Goal: Task Accomplishment & Management: Manage account settings

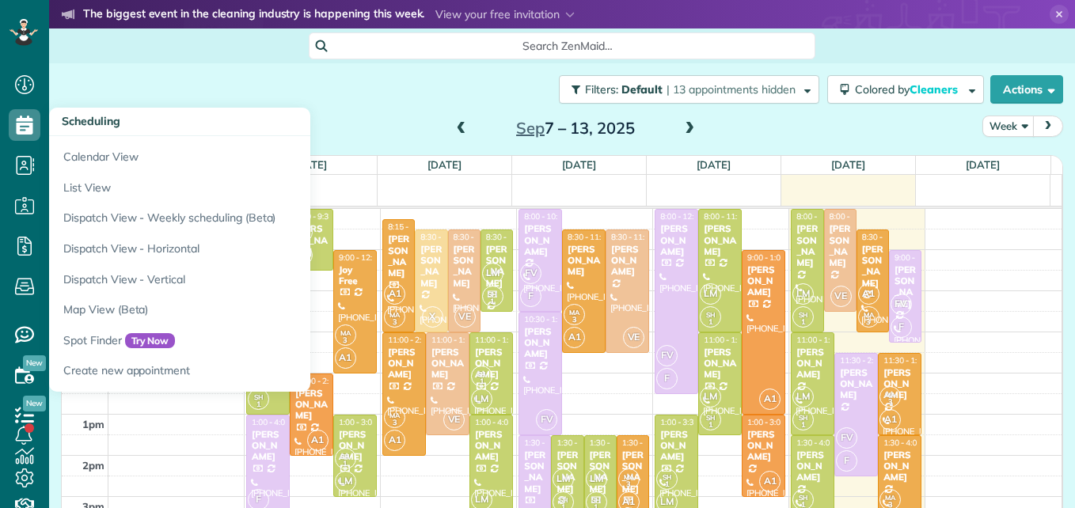
scroll to position [7, 7]
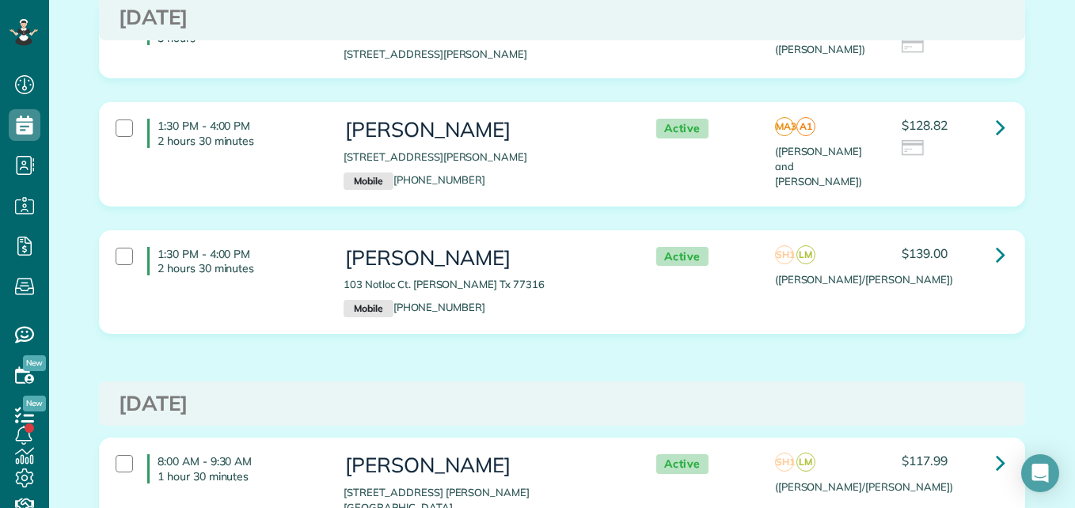
scroll to position [1011, 0]
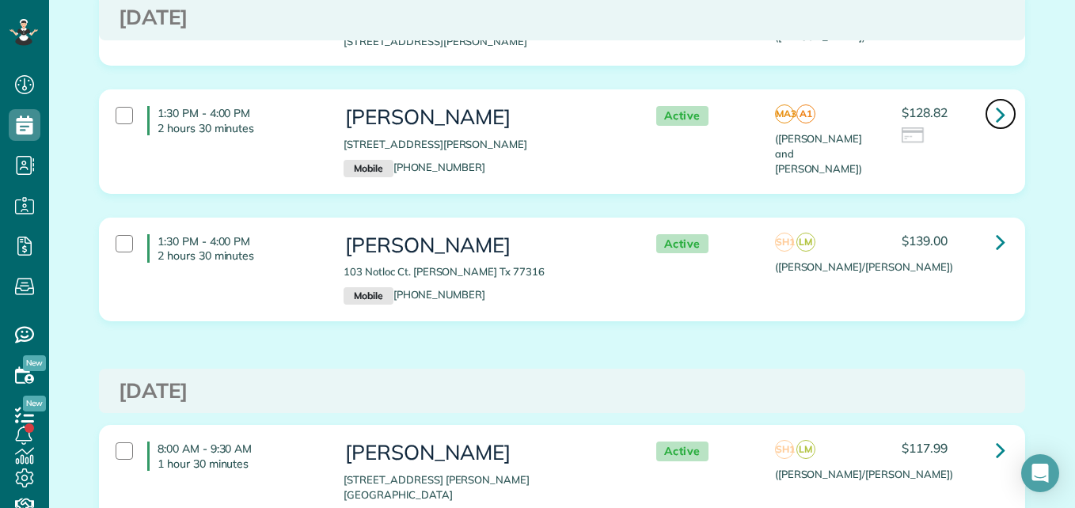
click at [1000, 116] on link at bounding box center [1001, 114] width 32 height 32
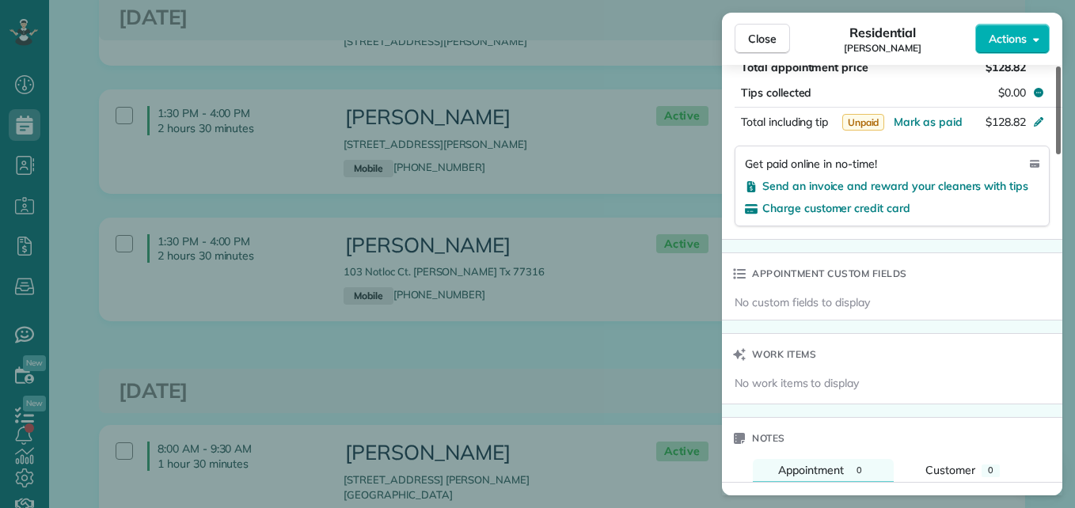
drag, startPoint x: 1059, startPoint y: 114, endPoint x: 1043, endPoint y: 317, distance: 203.2
click at [1056, 154] on div at bounding box center [1058, 111] width 5 height 88
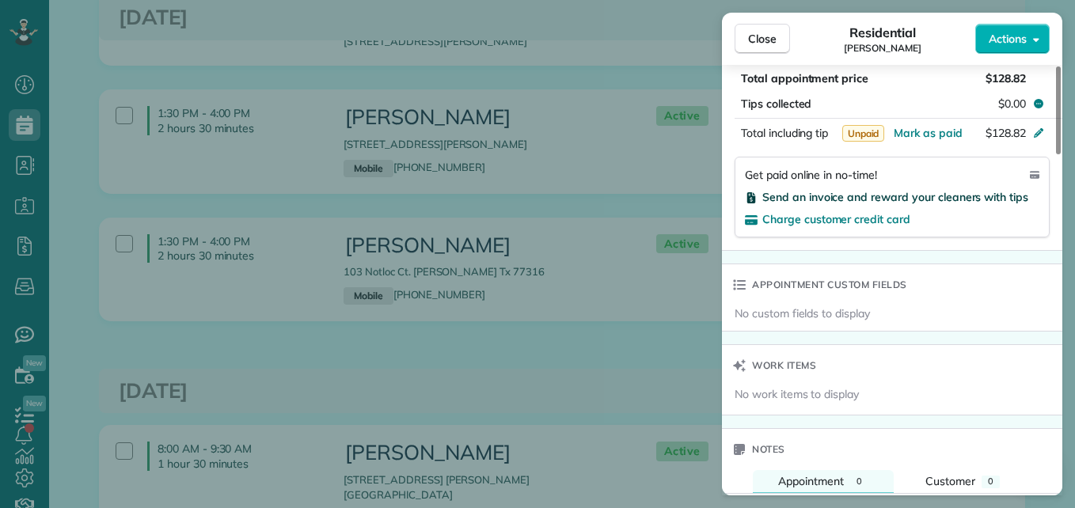
click at [994, 194] on span "Send an invoice and reward your cleaners with tips" at bounding box center [895, 197] width 266 height 14
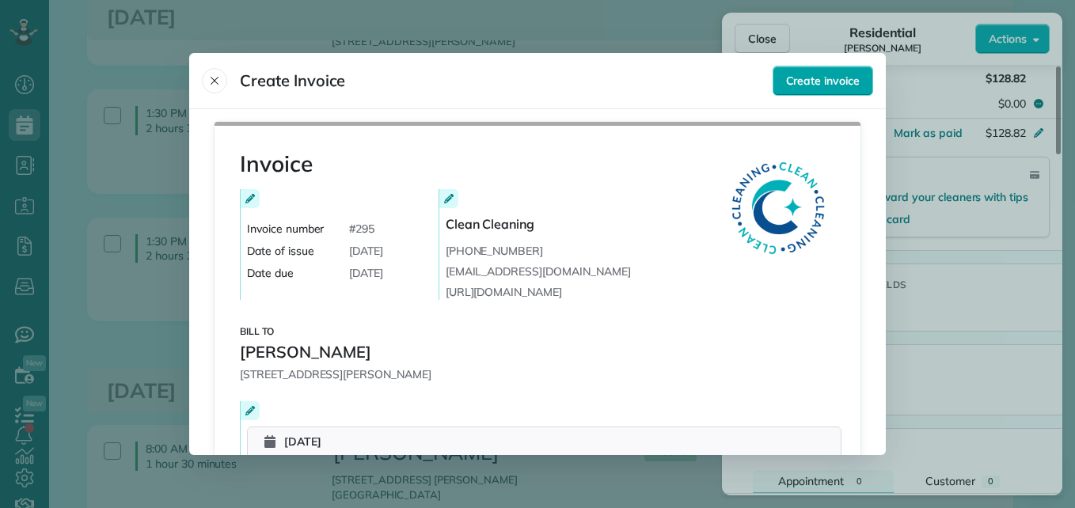
click at [863, 71] on button "Create invoice" at bounding box center [823, 81] width 101 height 30
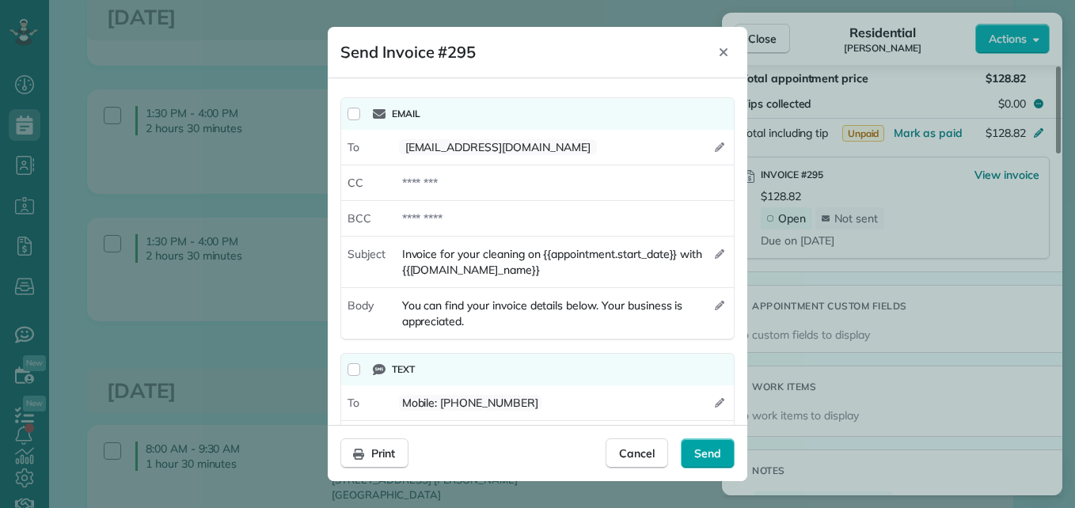
click at [711, 443] on div "Send" at bounding box center [708, 454] width 54 height 30
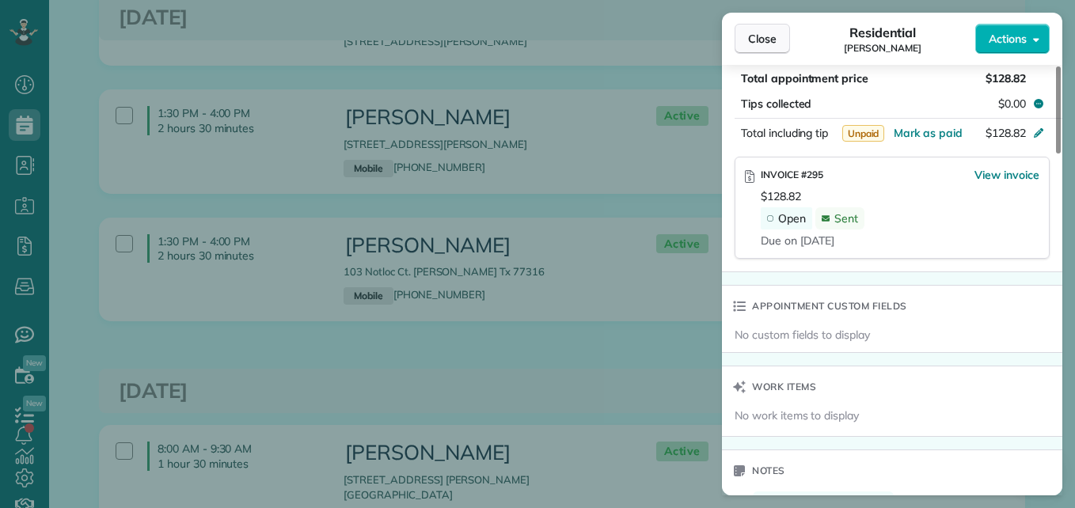
click at [743, 37] on button "Close" at bounding box center [762, 39] width 55 height 30
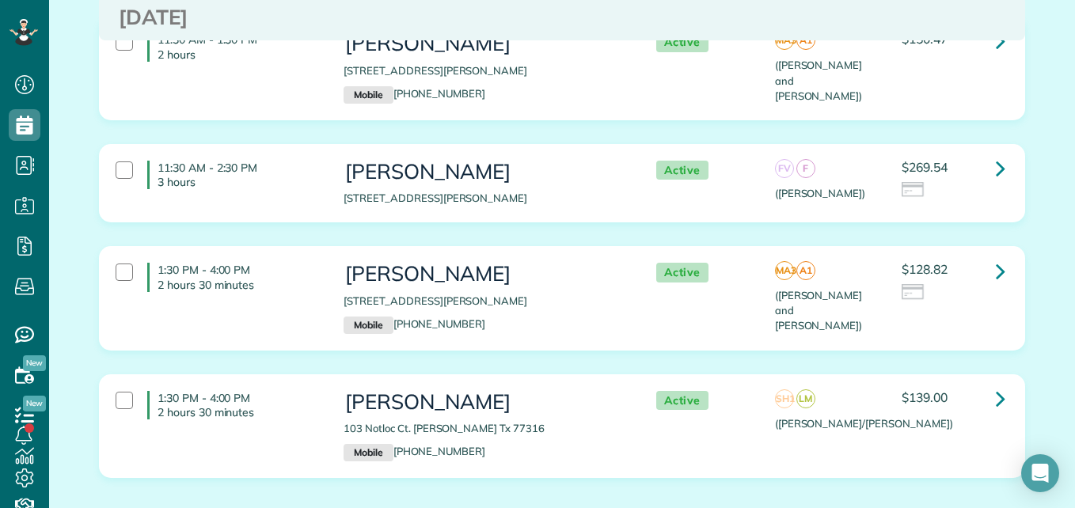
scroll to position [819, 0]
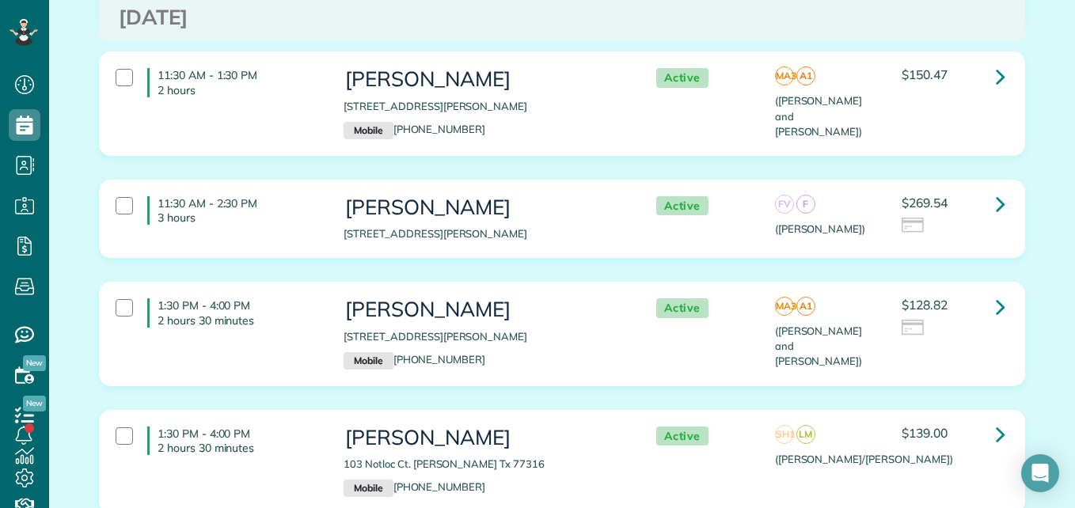
click at [530, 211] on h3 "Sarah Gonske" at bounding box center [484, 207] width 280 height 23
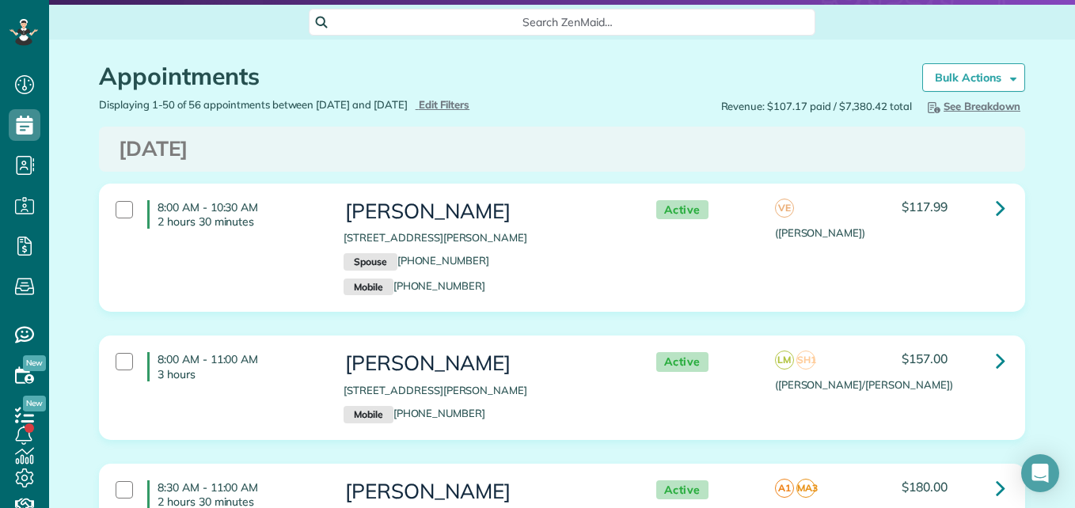
scroll to position [0, 0]
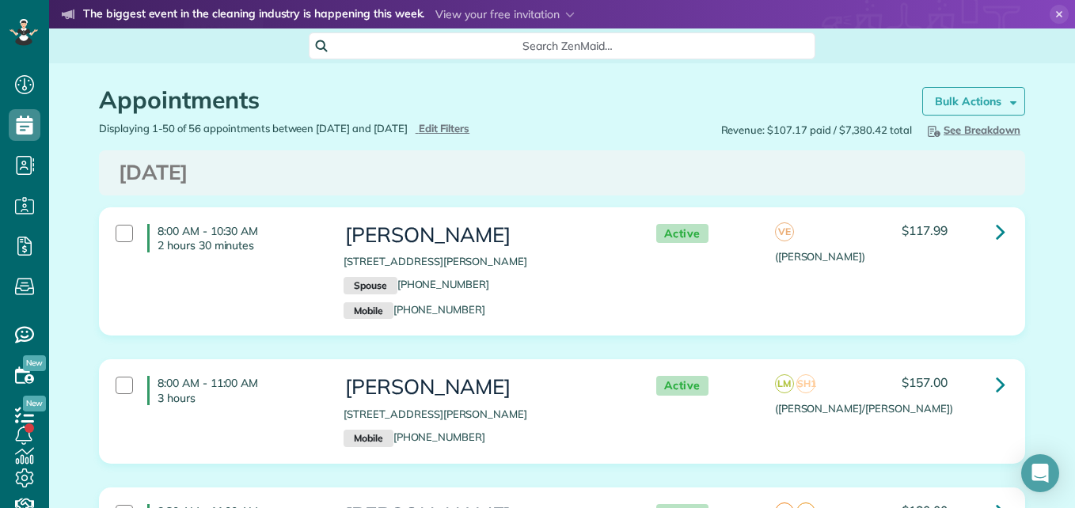
click at [936, 105] on strong "Bulk Actions" at bounding box center [968, 101] width 67 height 14
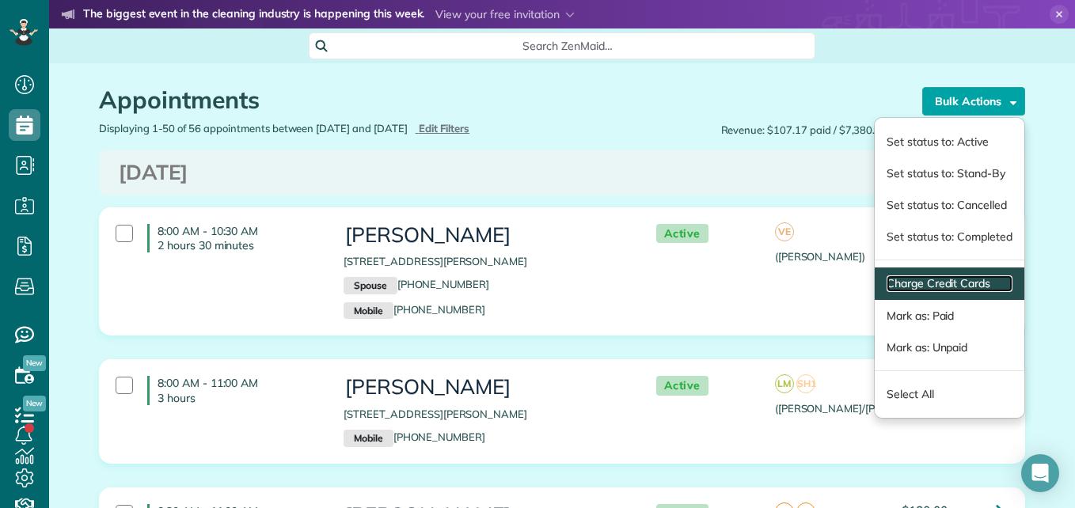
click at [922, 287] on link "Charge Credit Cards" at bounding box center [950, 284] width 126 height 17
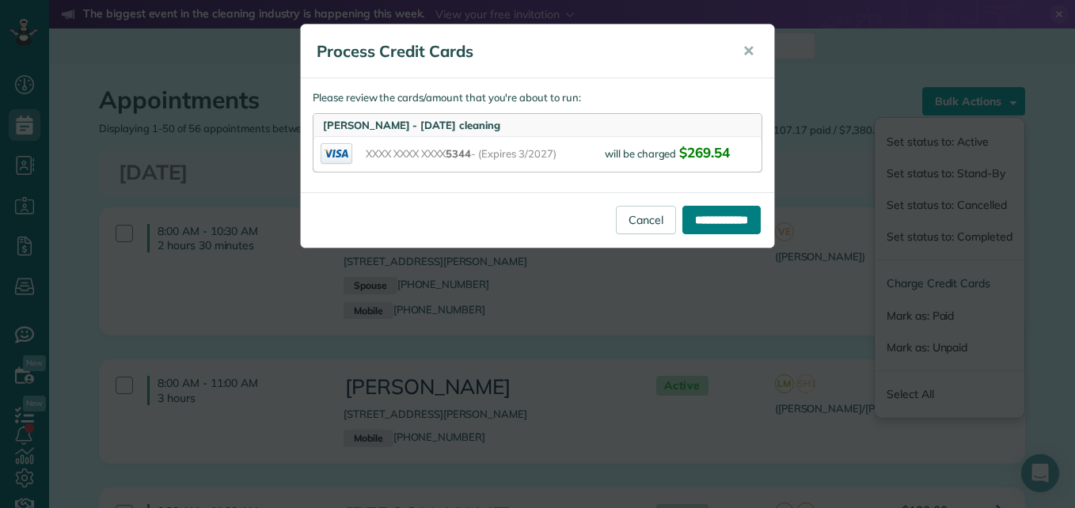
click at [729, 216] on input "**********" at bounding box center [721, 220] width 78 height 29
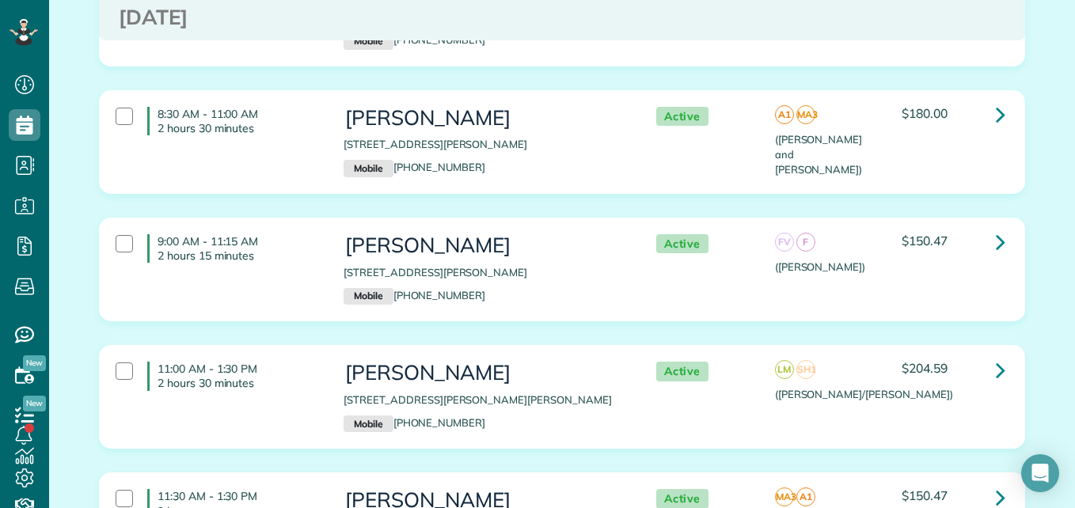
scroll to position [409, 0]
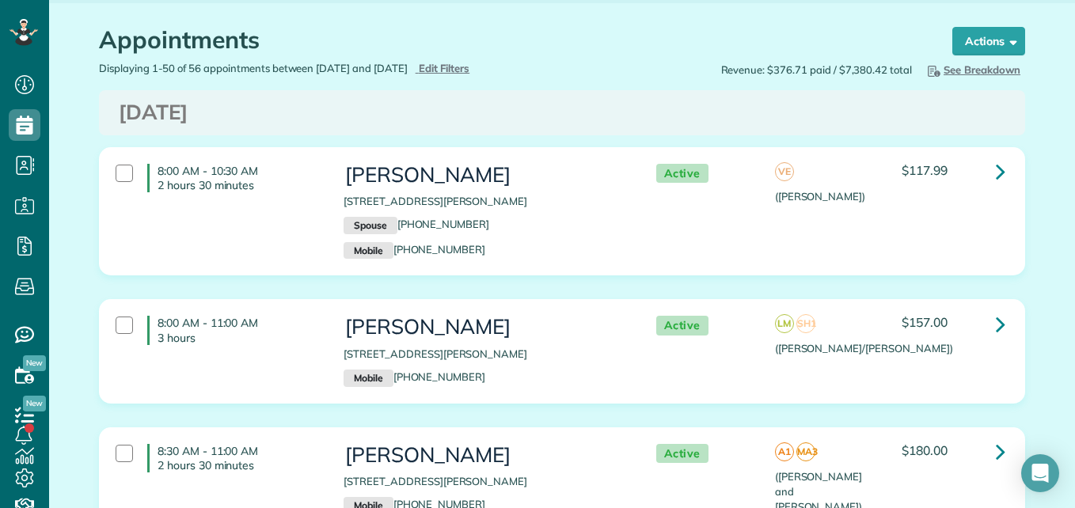
scroll to position [169, 0]
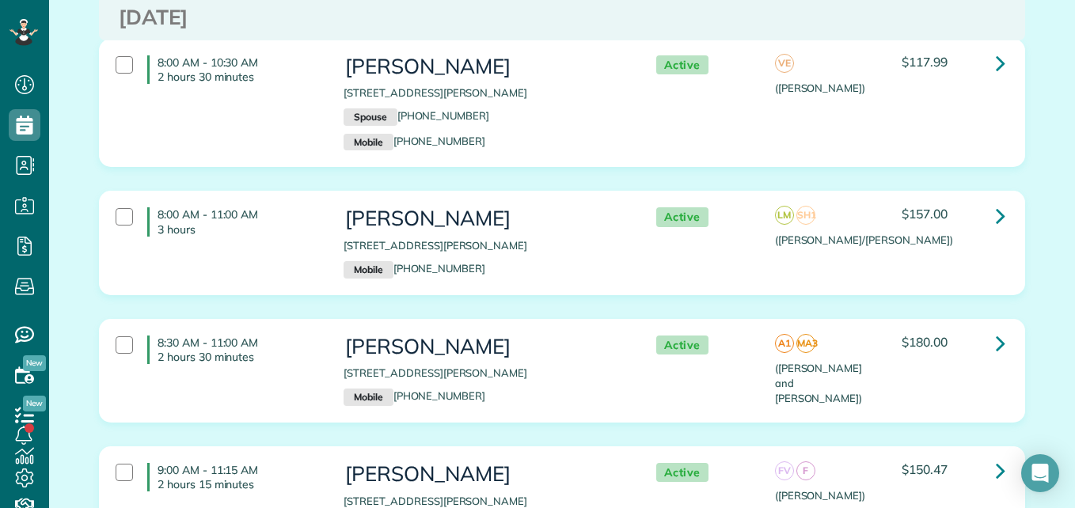
click at [838, 256] on div "8:00 AM - 11:00 AM 3 hours Vickie Williams 107 Monterrey pines dr Montgomery TX…" at bounding box center [560, 243] width 913 height 86
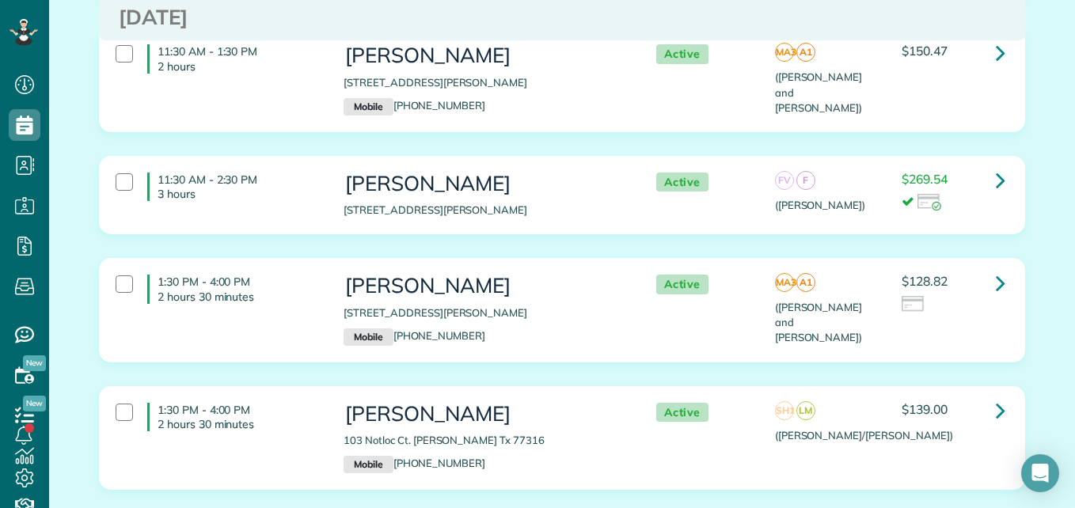
scroll to position [914, 0]
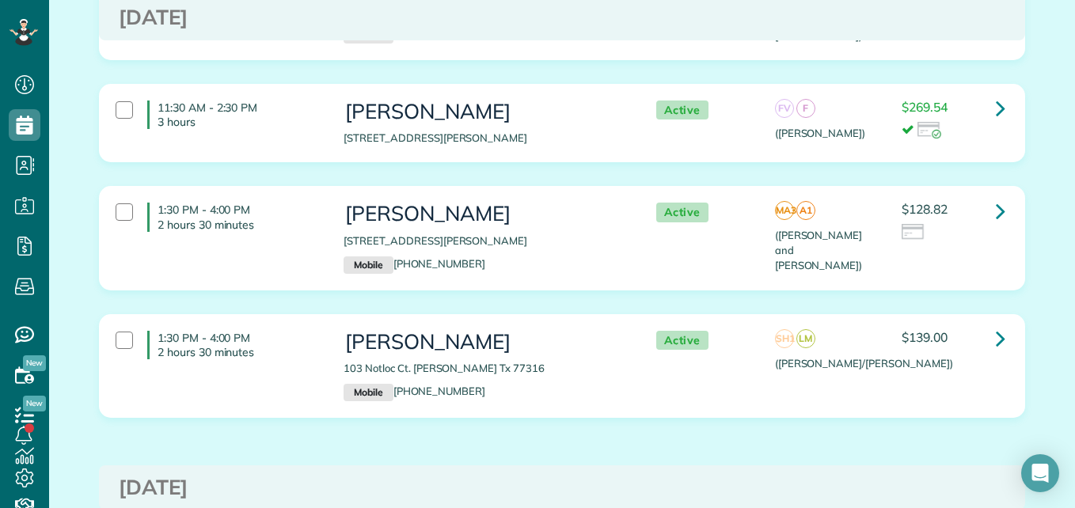
click at [870, 383] on div "1:30 PM - 4:00 PM 2 hours 30 minutes Brent McKelvey 103 Notloc Ct. Montgomery T…" at bounding box center [560, 366] width 913 height 86
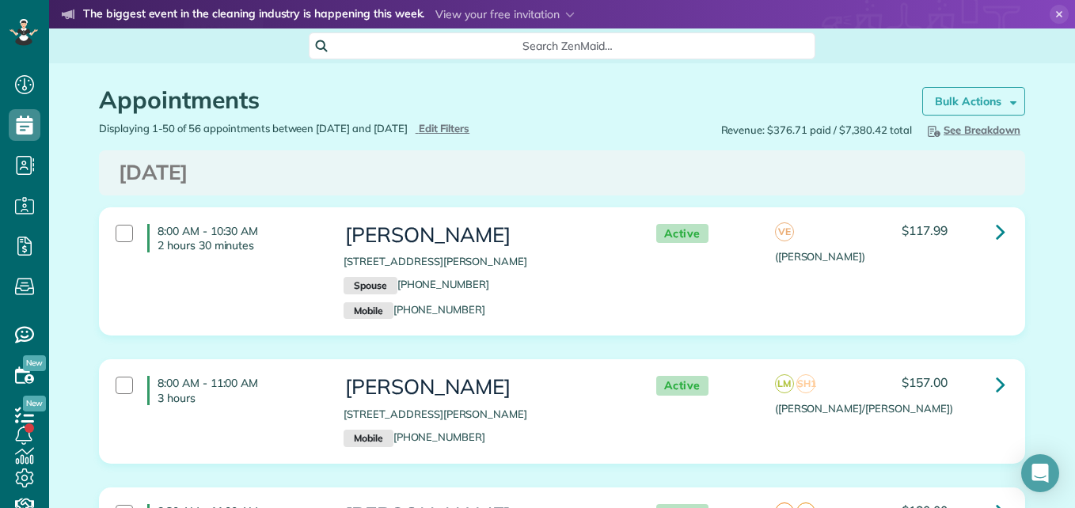
click at [935, 102] on strong "Bulk Actions" at bounding box center [968, 101] width 67 height 14
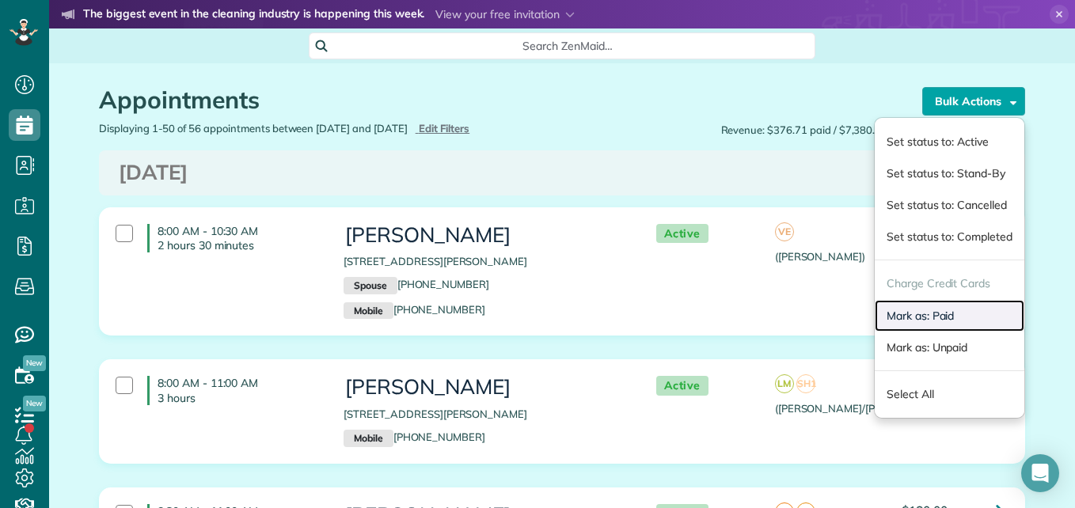
click at [906, 318] on link "Mark as: Paid" at bounding box center [950, 316] width 150 height 32
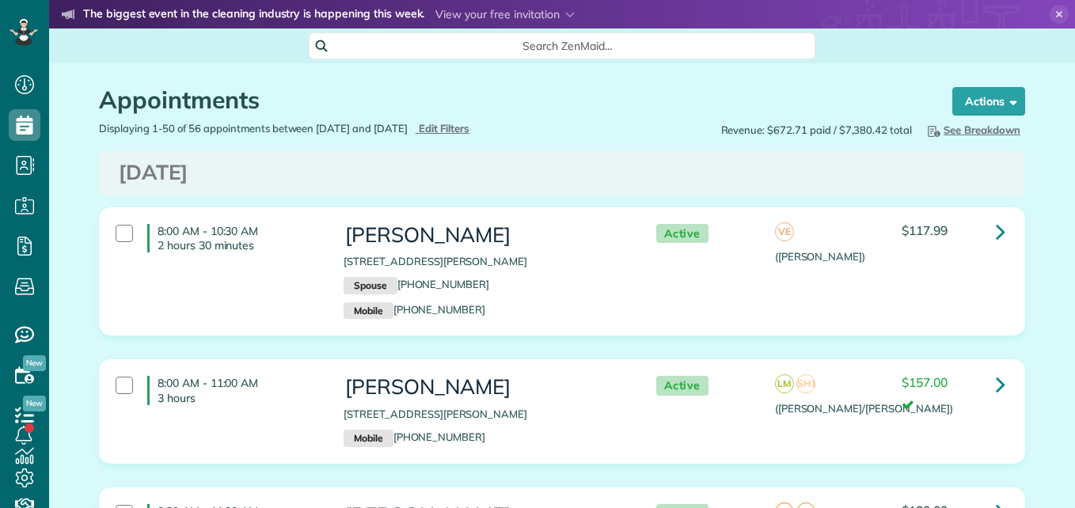
scroll to position [7, 7]
click at [33, 44] on icon at bounding box center [24, 32] width 29 height 27
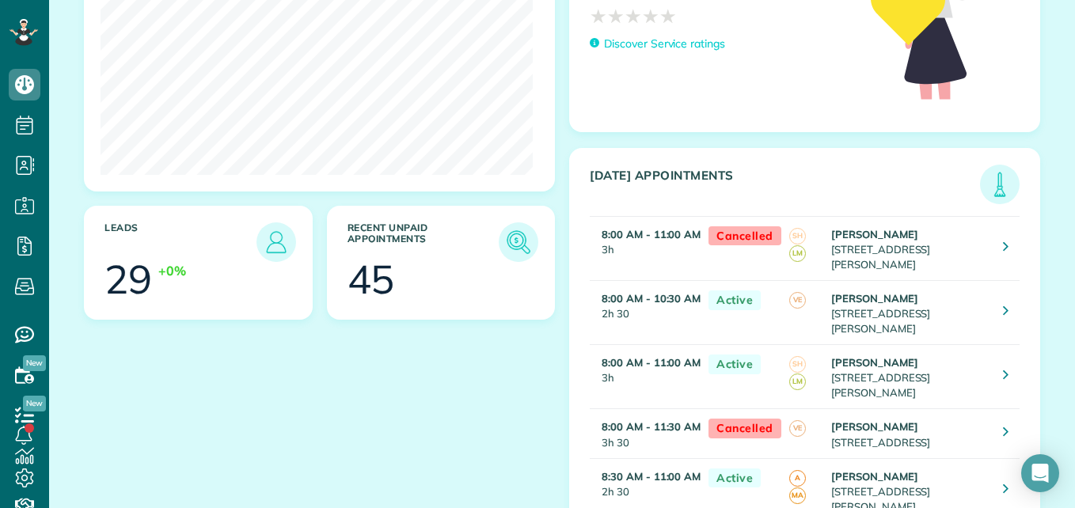
scroll to position [292, 0]
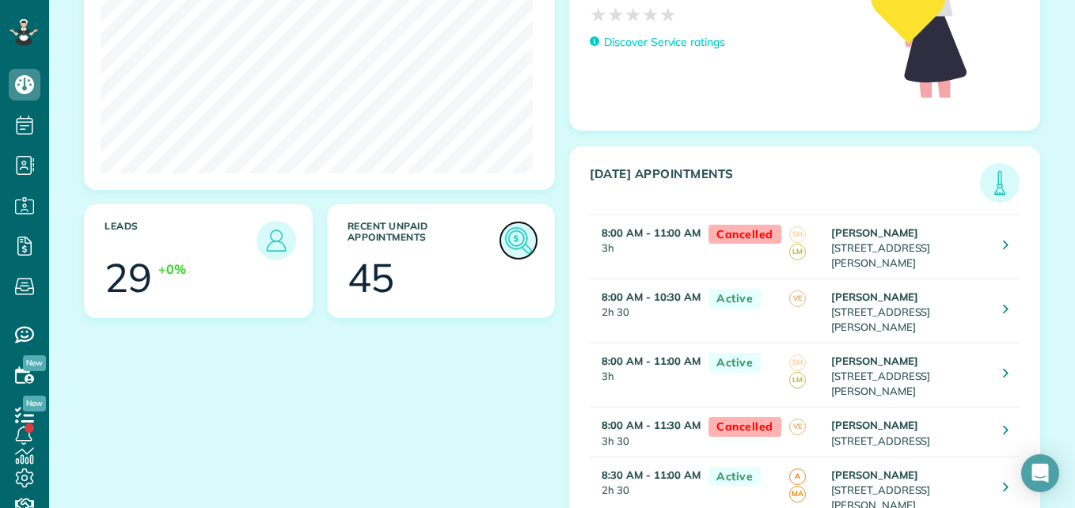
click at [515, 245] on img at bounding box center [518, 240] width 36 height 36
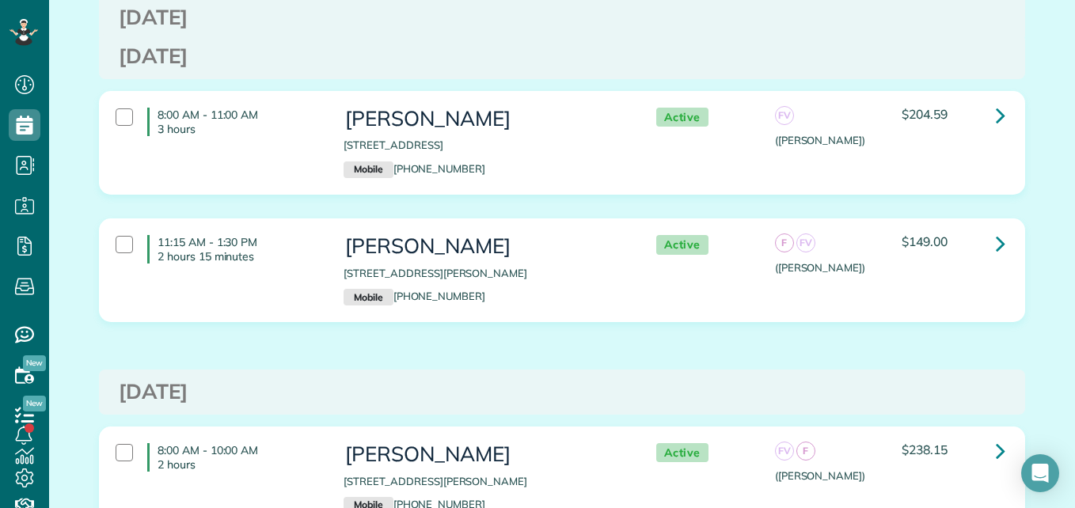
scroll to position [5884, 0]
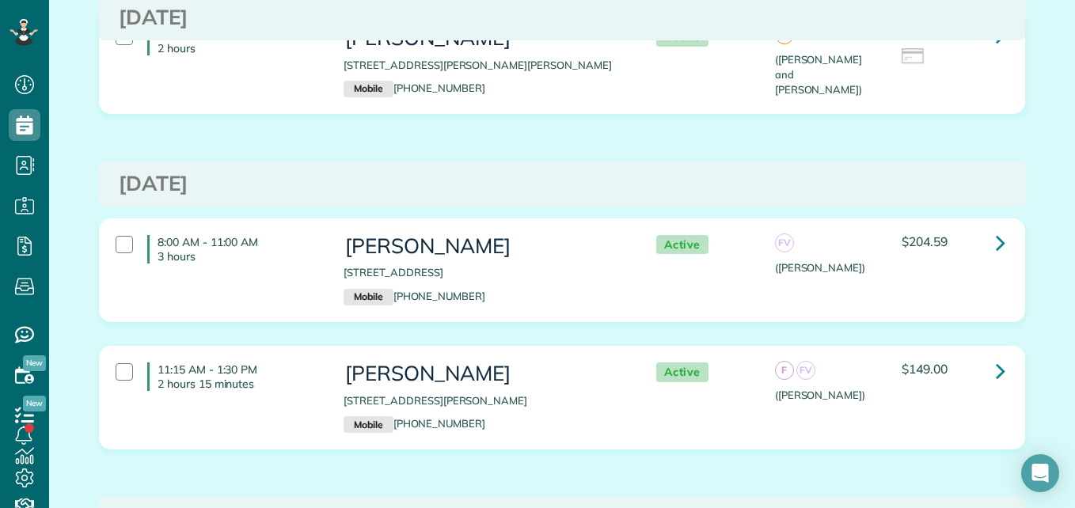
click at [127, 227] on div "8:00 AM - 11:00 AM 3 hours" at bounding box center [218, 249] width 228 height 44
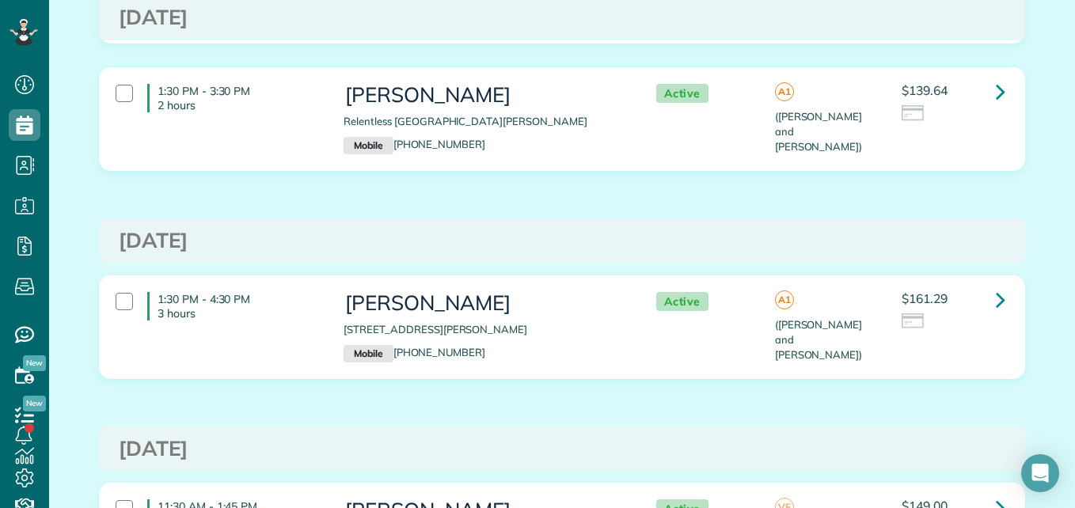
scroll to position [0, 0]
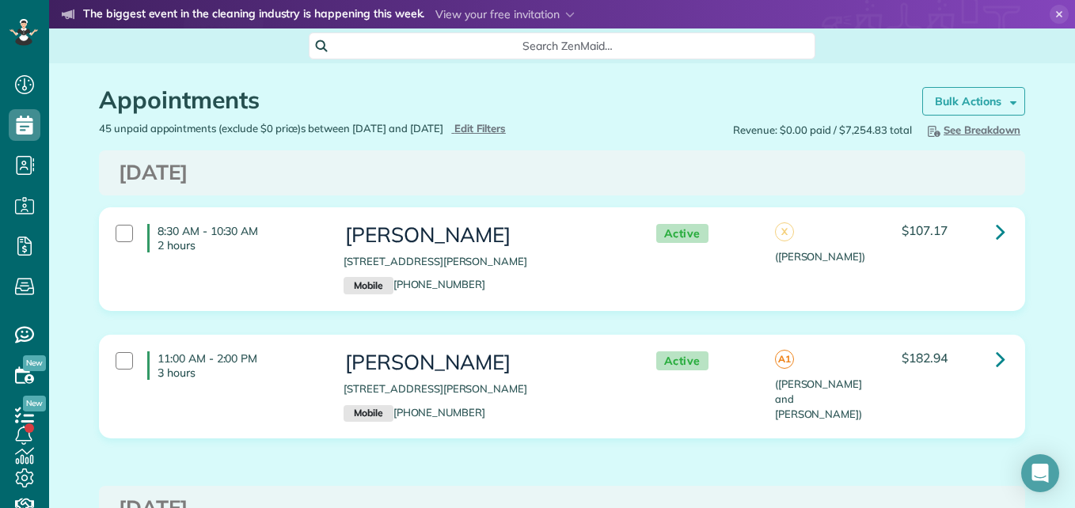
click at [960, 105] on strong "Bulk Actions" at bounding box center [968, 101] width 67 height 14
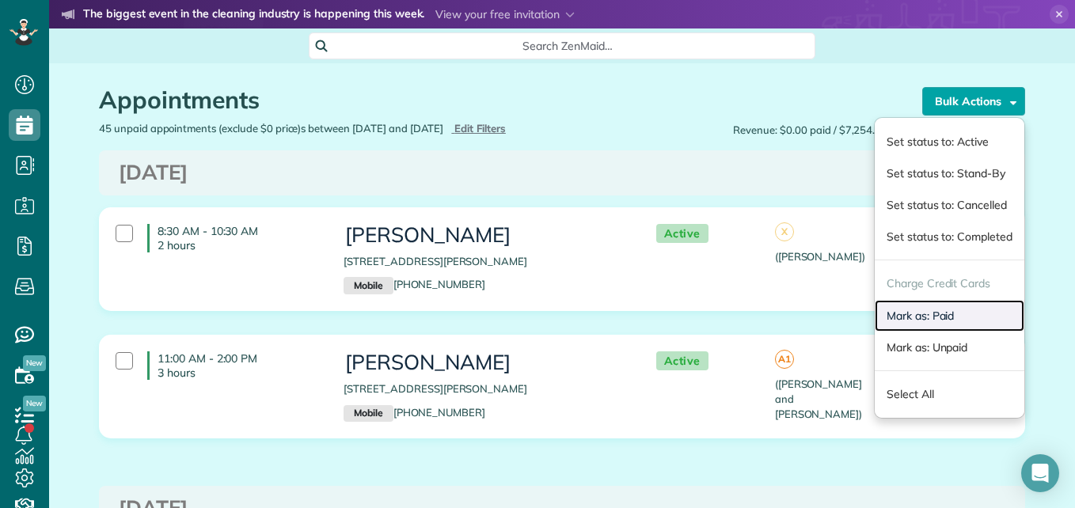
click at [918, 314] on link "Mark as: Paid" at bounding box center [950, 316] width 150 height 32
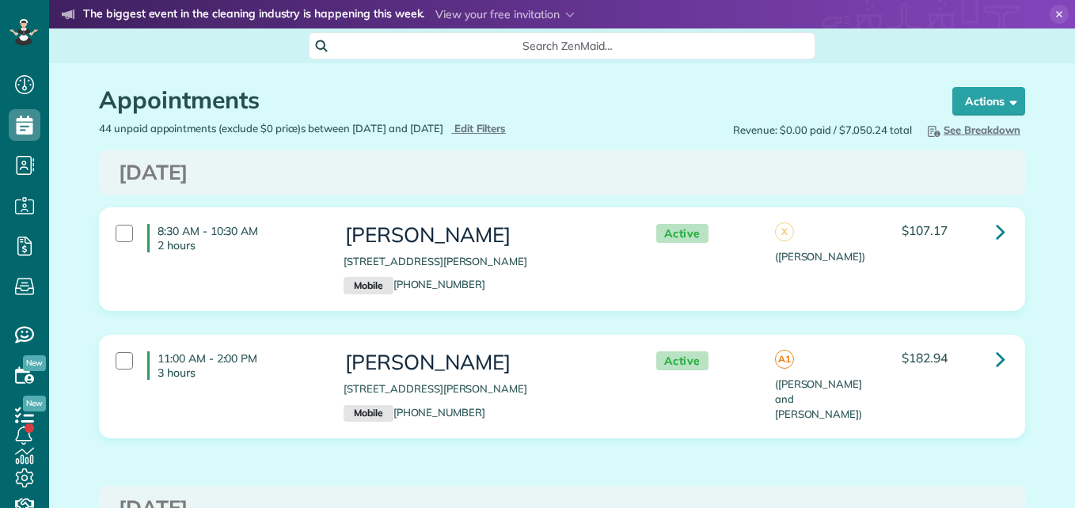
scroll to position [7, 7]
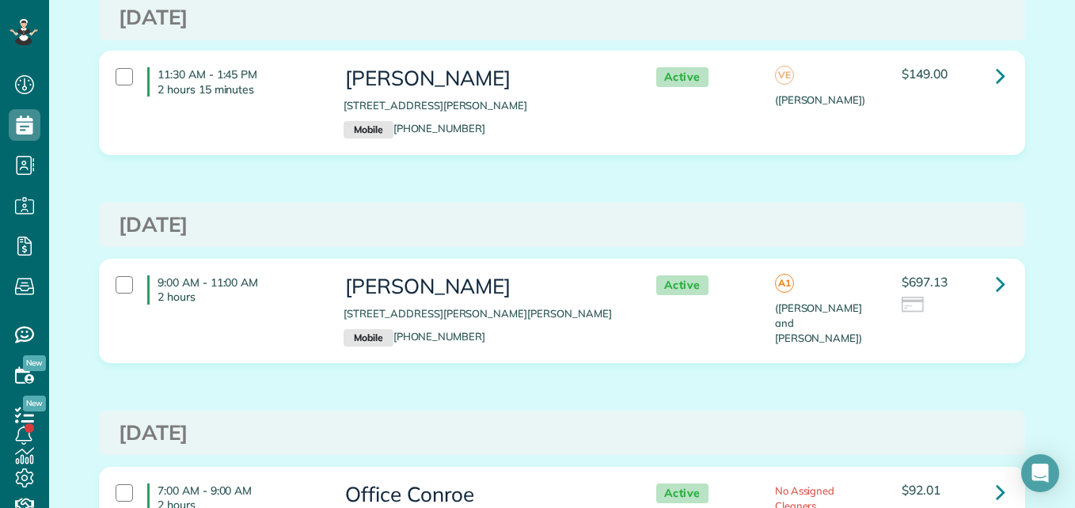
scroll to position [2115, 0]
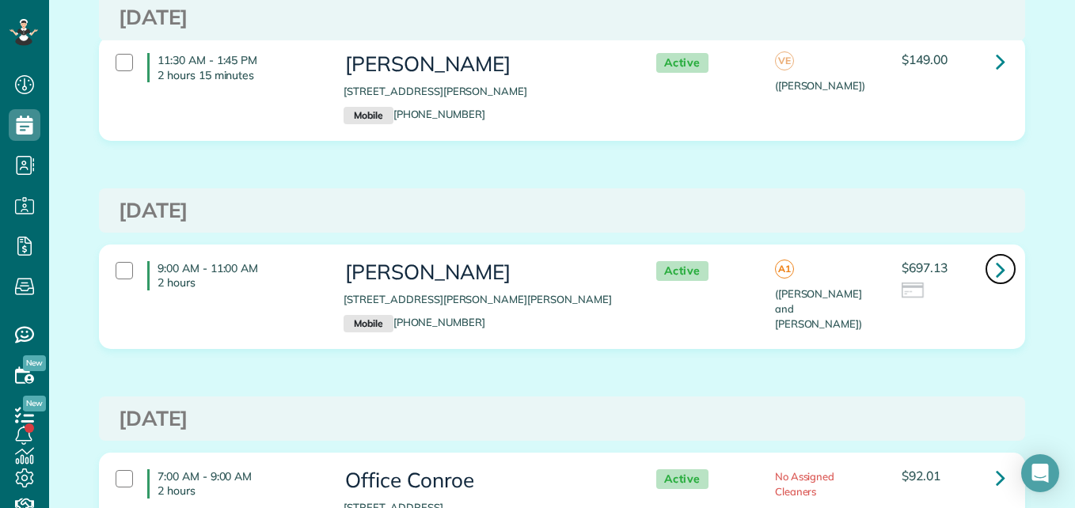
click at [988, 264] on link at bounding box center [1001, 269] width 32 height 32
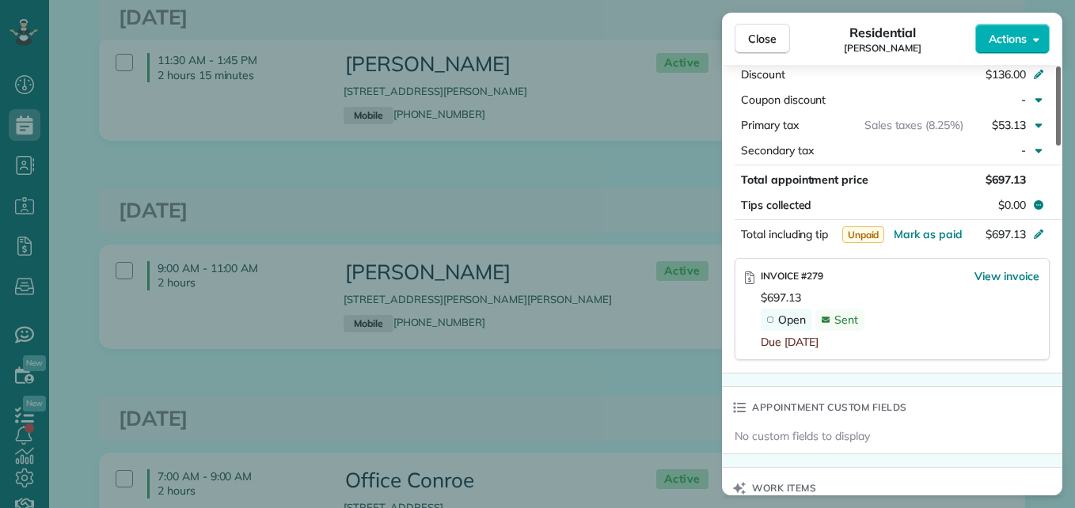
scroll to position [1084, 0]
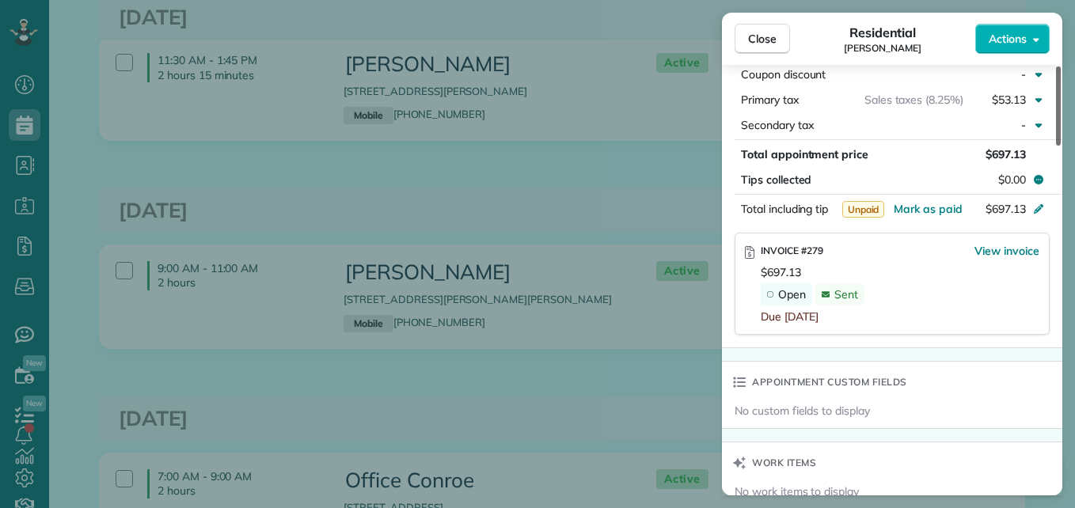
drag, startPoint x: 1058, startPoint y: 128, endPoint x: 1041, endPoint y: 328, distance: 200.2
click at [1056, 146] on div at bounding box center [1058, 106] width 5 height 79
click at [1003, 233] on div "INVOICE #279 View invoice $697.13 Open Sent Due [DATE]" at bounding box center [892, 284] width 315 height 102
click at [1002, 243] on span "View invoice" at bounding box center [1007, 251] width 65 height 16
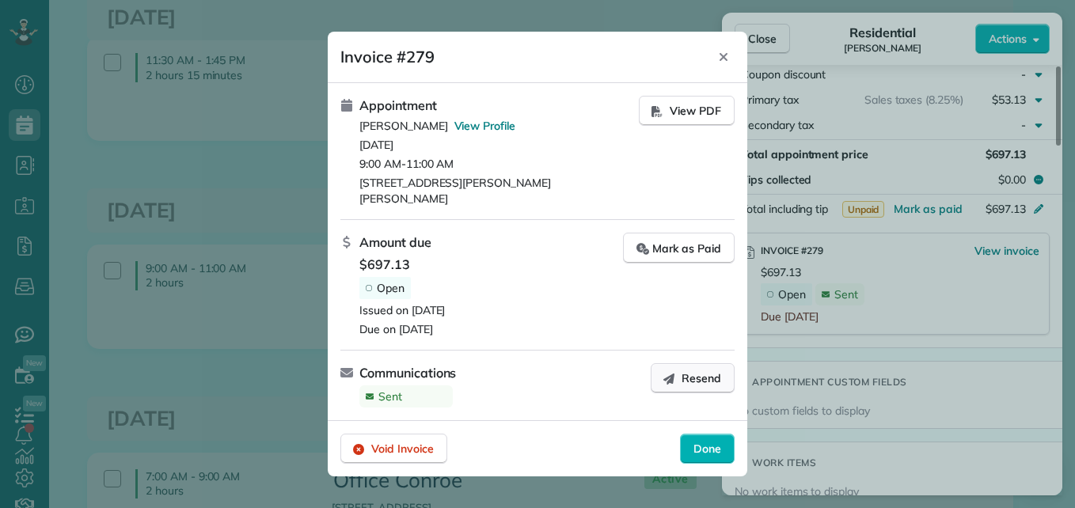
click at [700, 371] on span "Resend" at bounding box center [702, 379] width 40 height 16
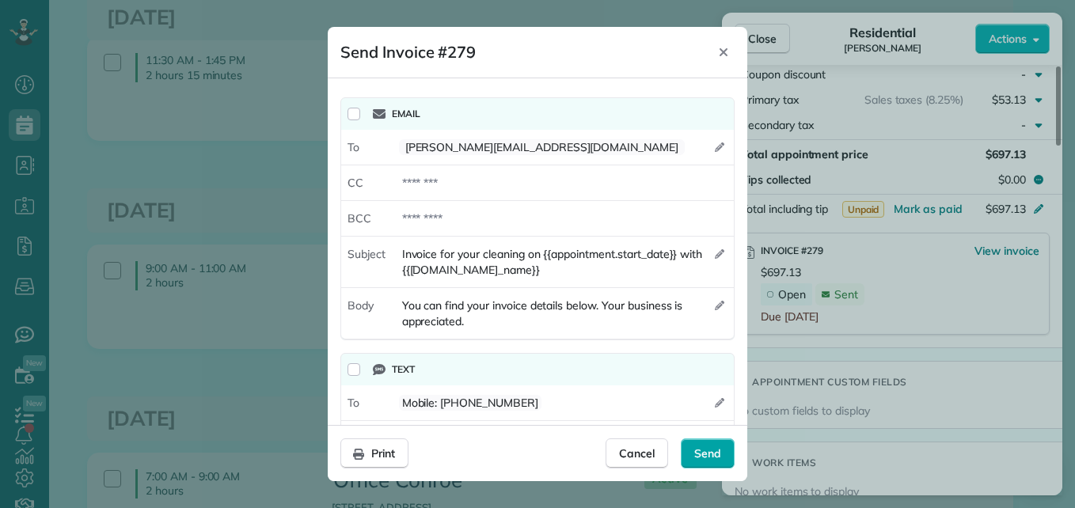
click at [711, 449] on span "Send" at bounding box center [707, 454] width 27 height 16
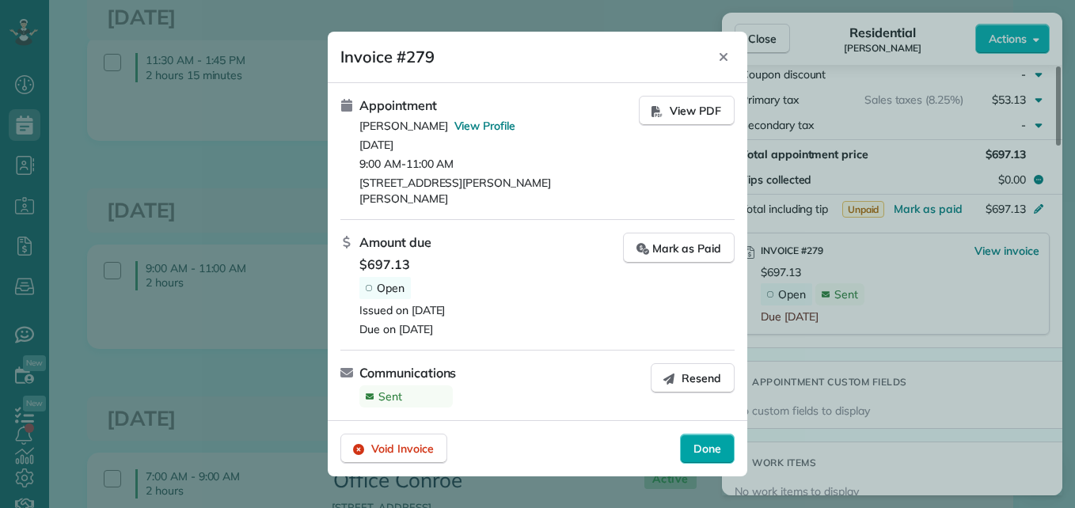
click at [711, 441] on span "Done" at bounding box center [708, 449] width 28 height 16
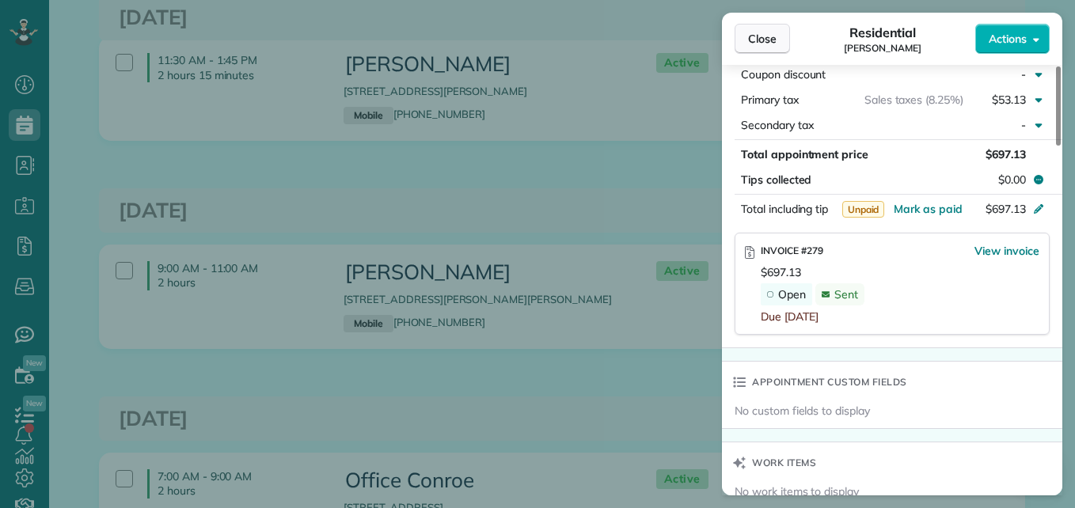
click at [747, 40] on button "Close" at bounding box center [762, 39] width 55 height 30
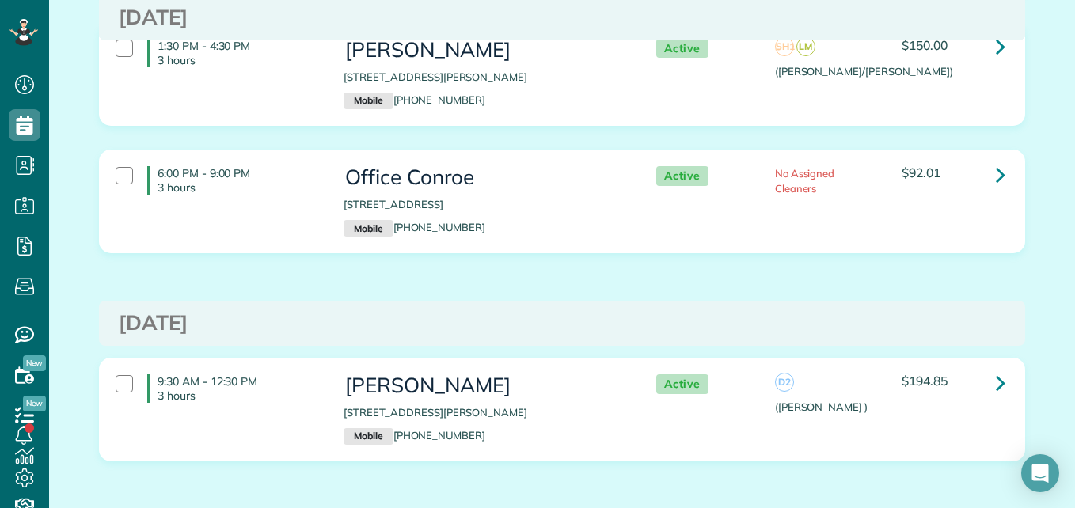
scroll to position [6513, 0]
